Goal: Find specific page/section: Find specific page/section

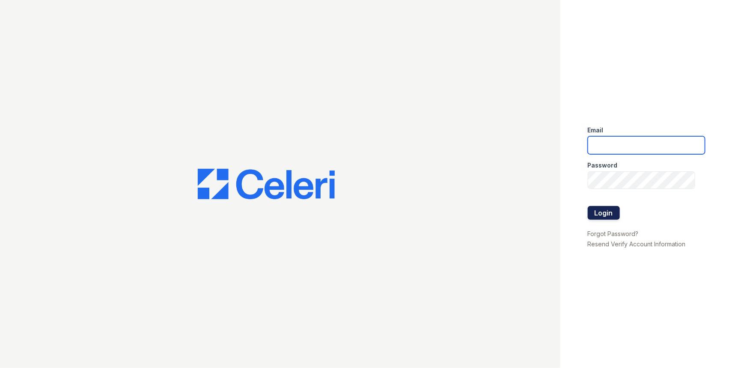
type input "[EMAIL_ADDRESS][DOMAIN_NAME]"
click at [600, 214] on button "Login" at bounding box center [604, 213] width 32 height 14
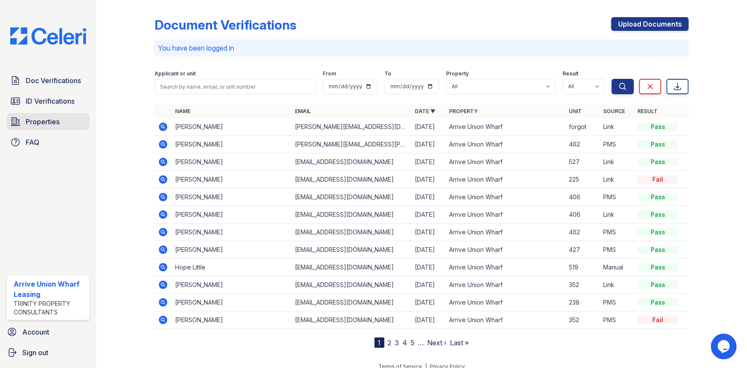
click at [42, 122] on span "Properties" at bounding box center [43, 121] width 34 height 10
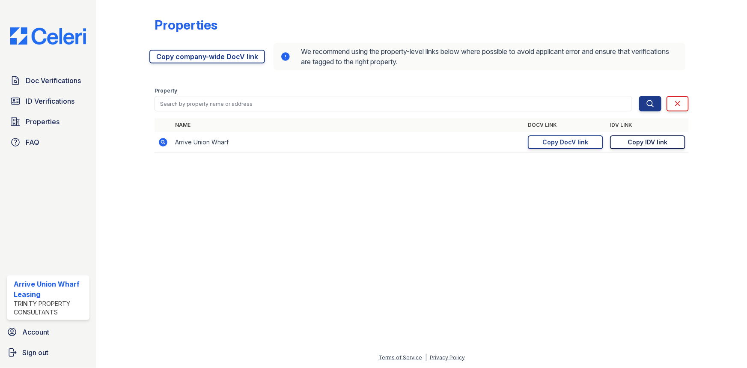
click at [640, 146] on div "Copy IDV link" at bounding box center [648, 142] width 40 height 9
click at [57, 72] on link "Doc Verifications" at bounding box center [48, 80] width 83 height 17
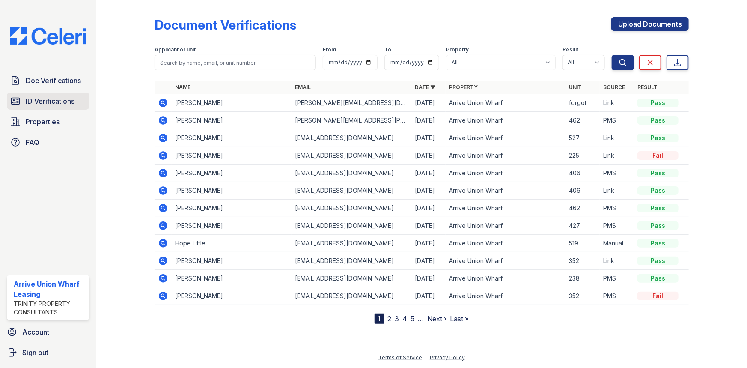
click at [49, 97] on span "ID Verifications" at bounding box center [50, 101] width 49 height 10
